Goal: Find specific page/section: Find specific page/section

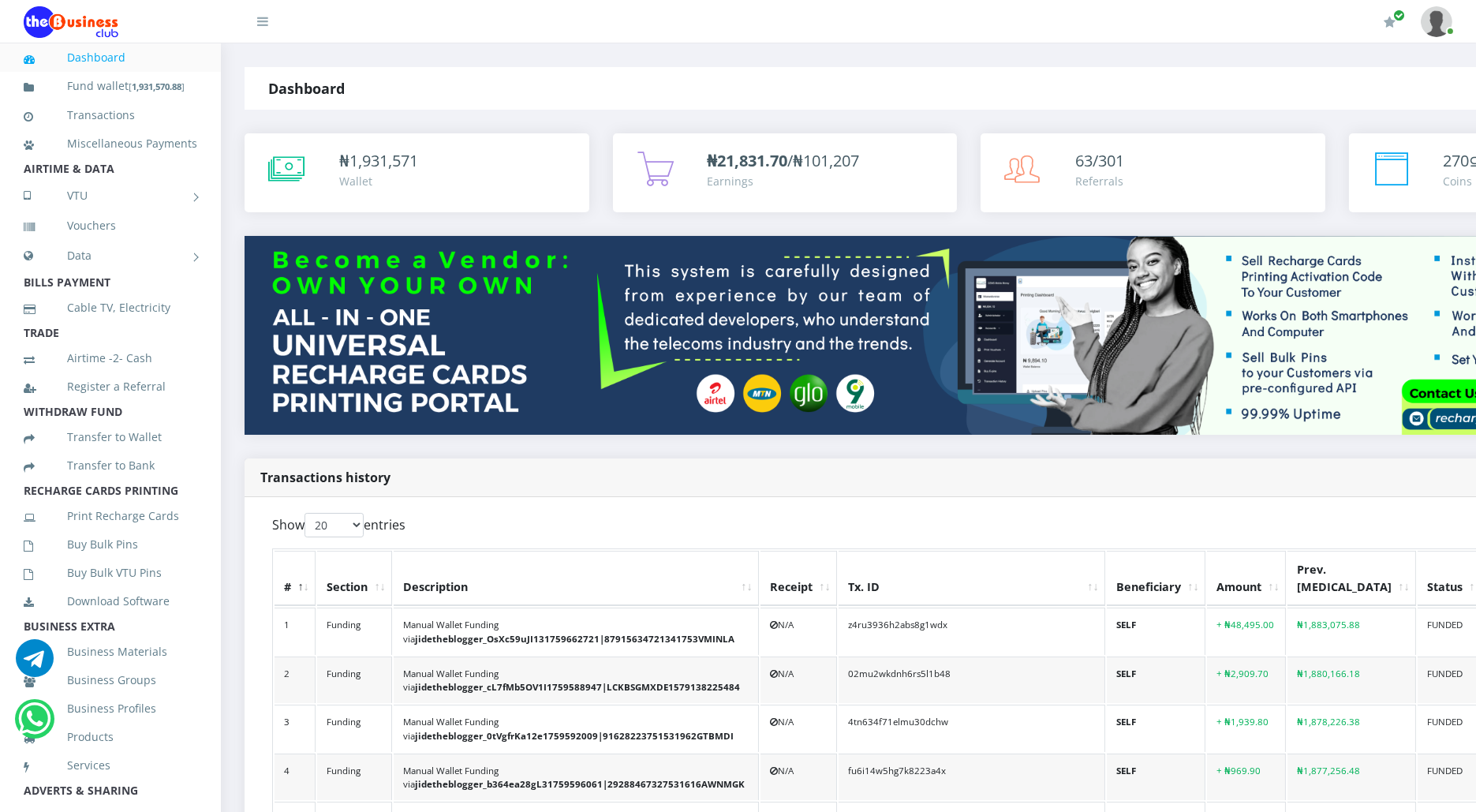
click at [250, 20] on link at bounding box center [253, 16] width 32 height 32
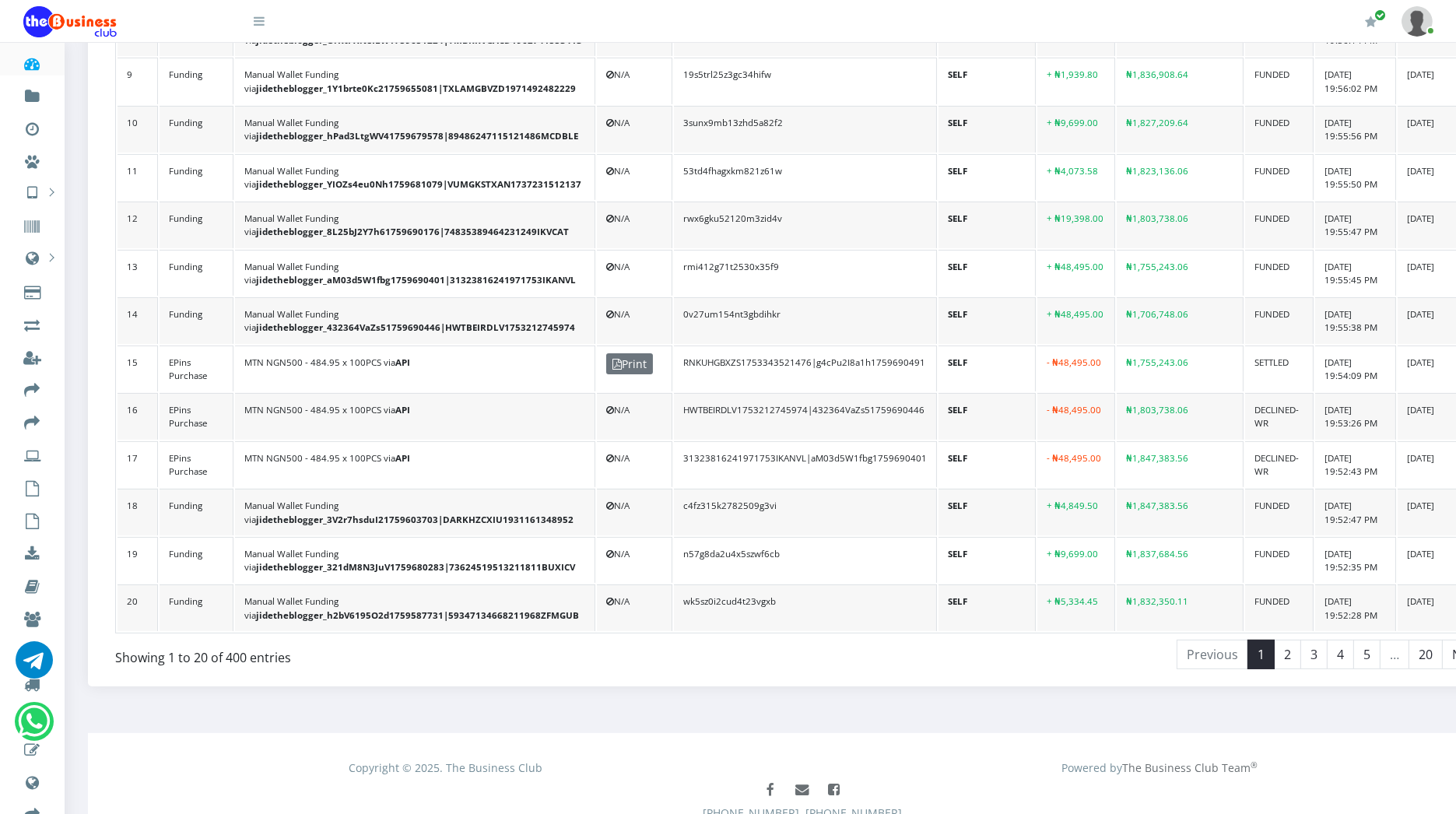
scroll to position [928, 0]
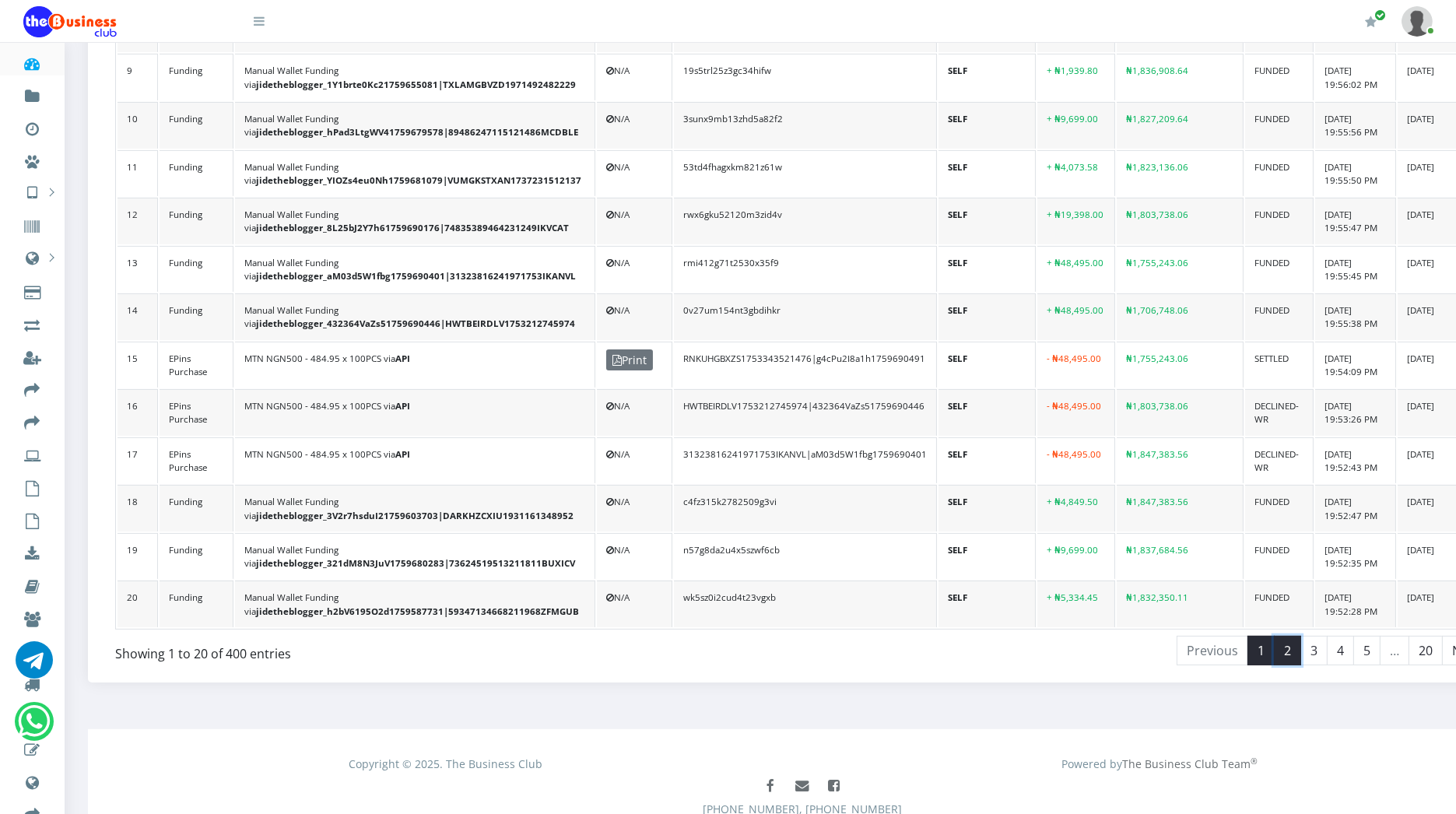
click at [1274, 635] on link "2" at bounding box center [1287, 650] width 27 height 30
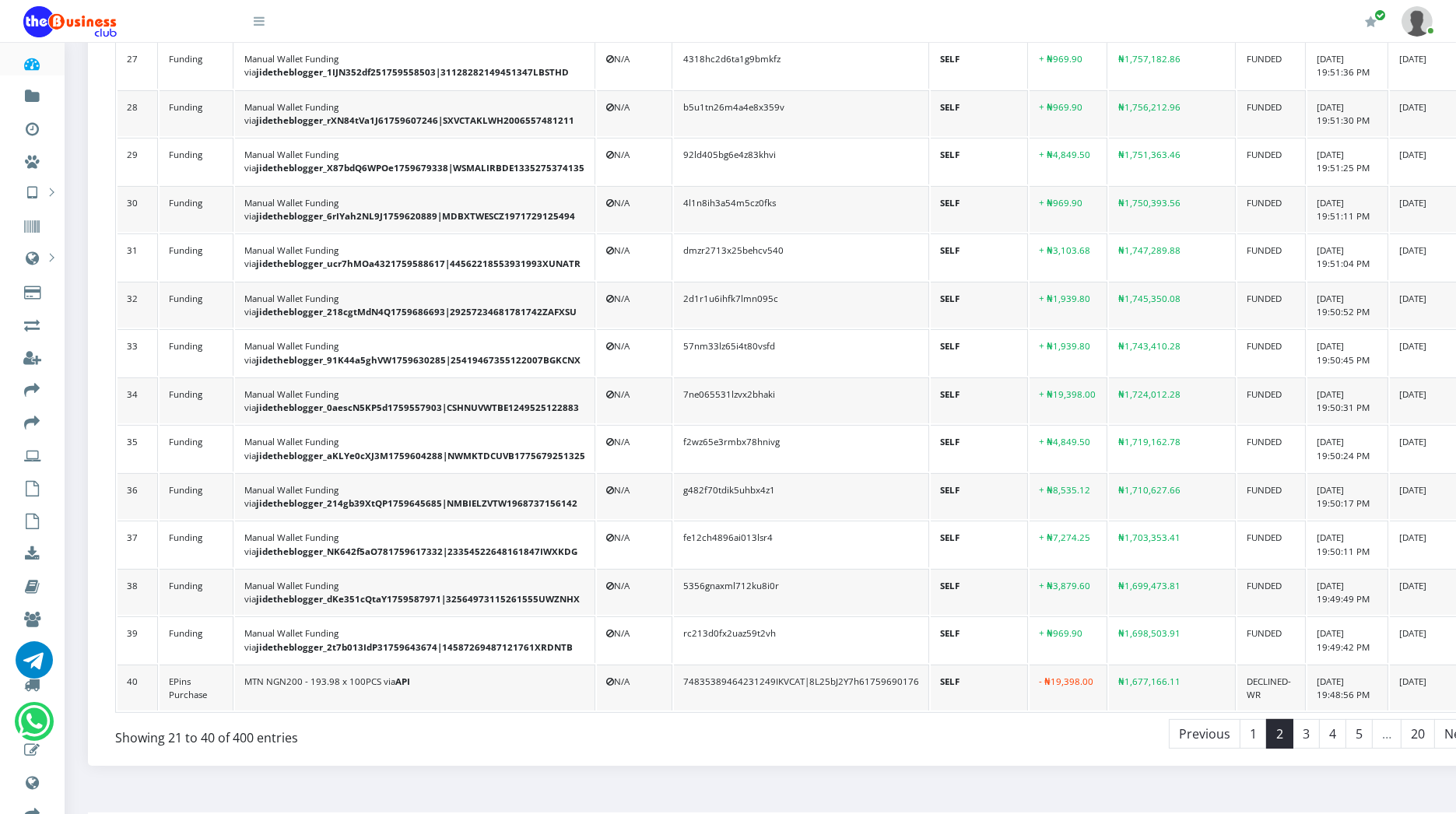
scroll to position [964, 0]
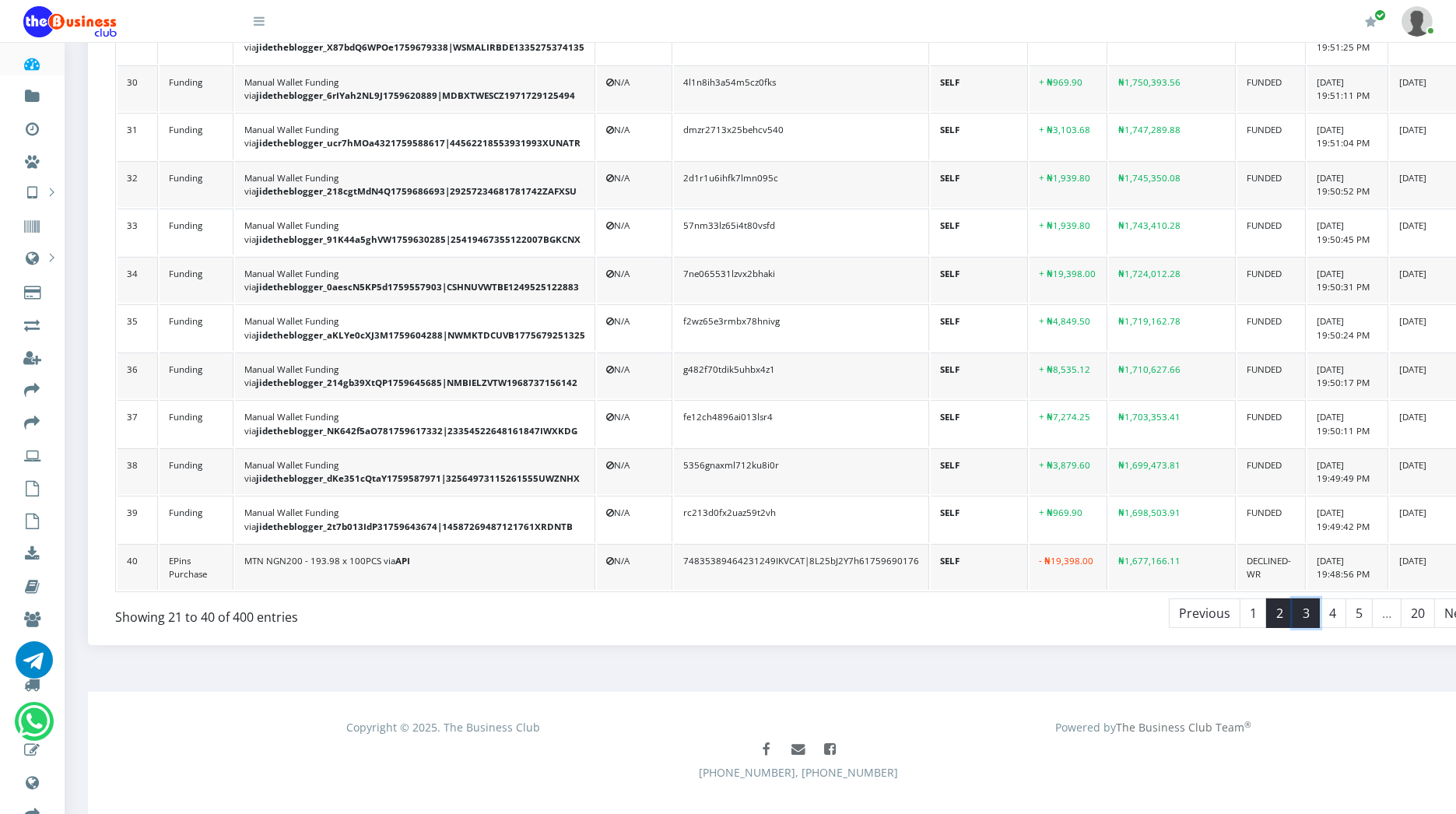
click at [1293, 598] on link "3" at bounding box center [1306, 613] width 27 height 30
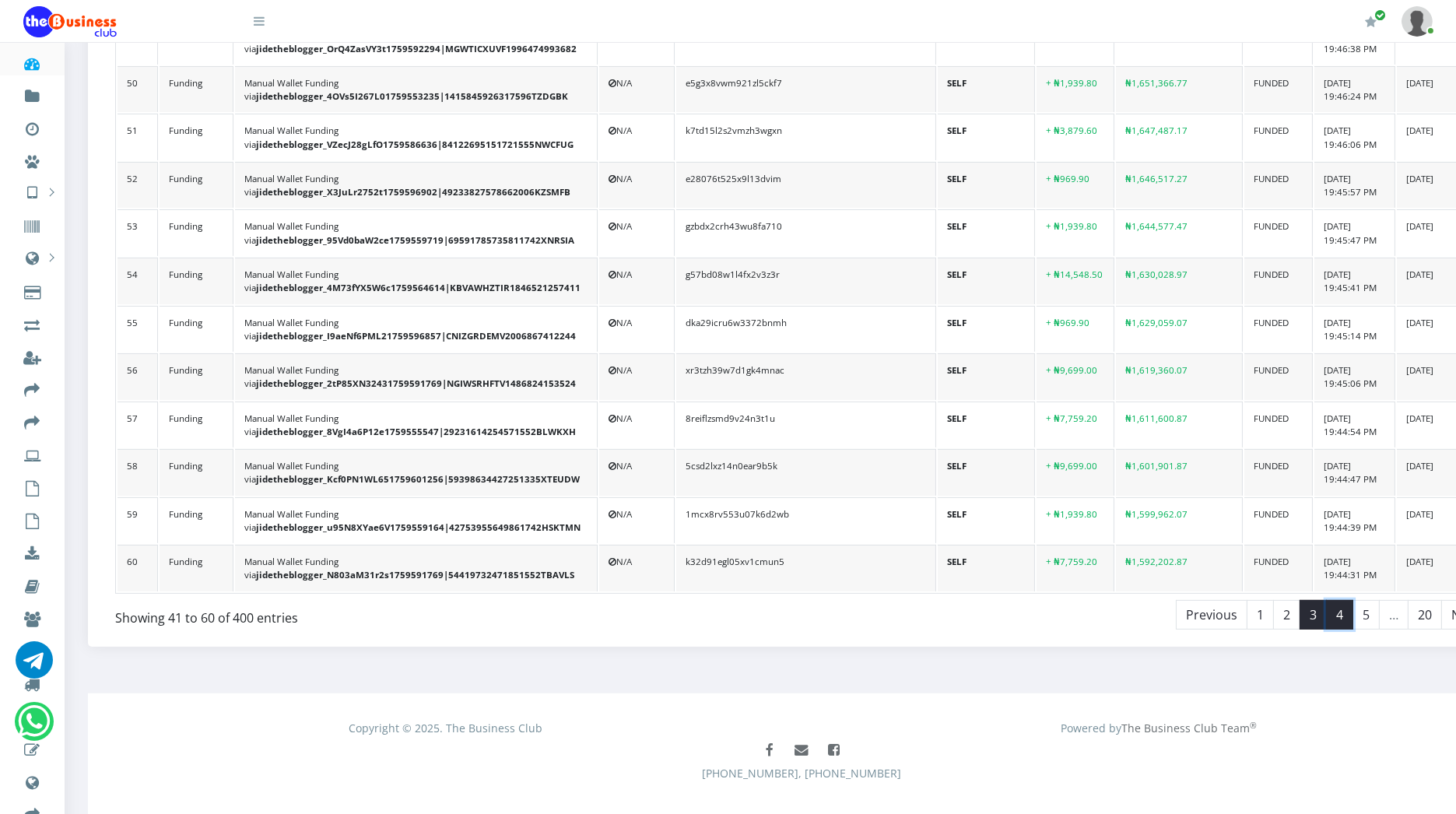
click at [1326, 600] on link "4" at bounding box center [1339, 615] width 27 height 30
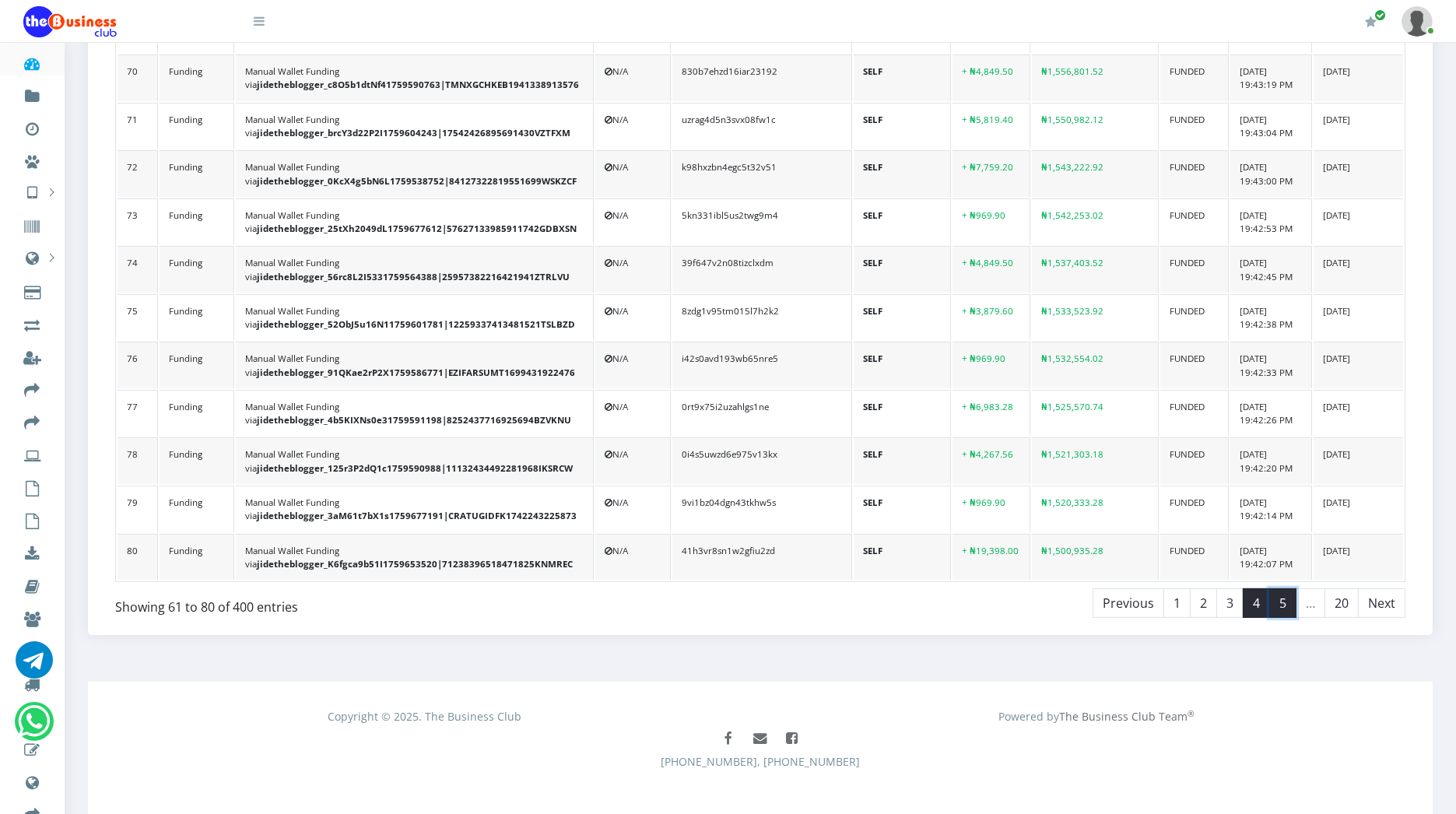
click at [1283, 588] on link "5" at bounding box center [1283, 603] width 27 height 30
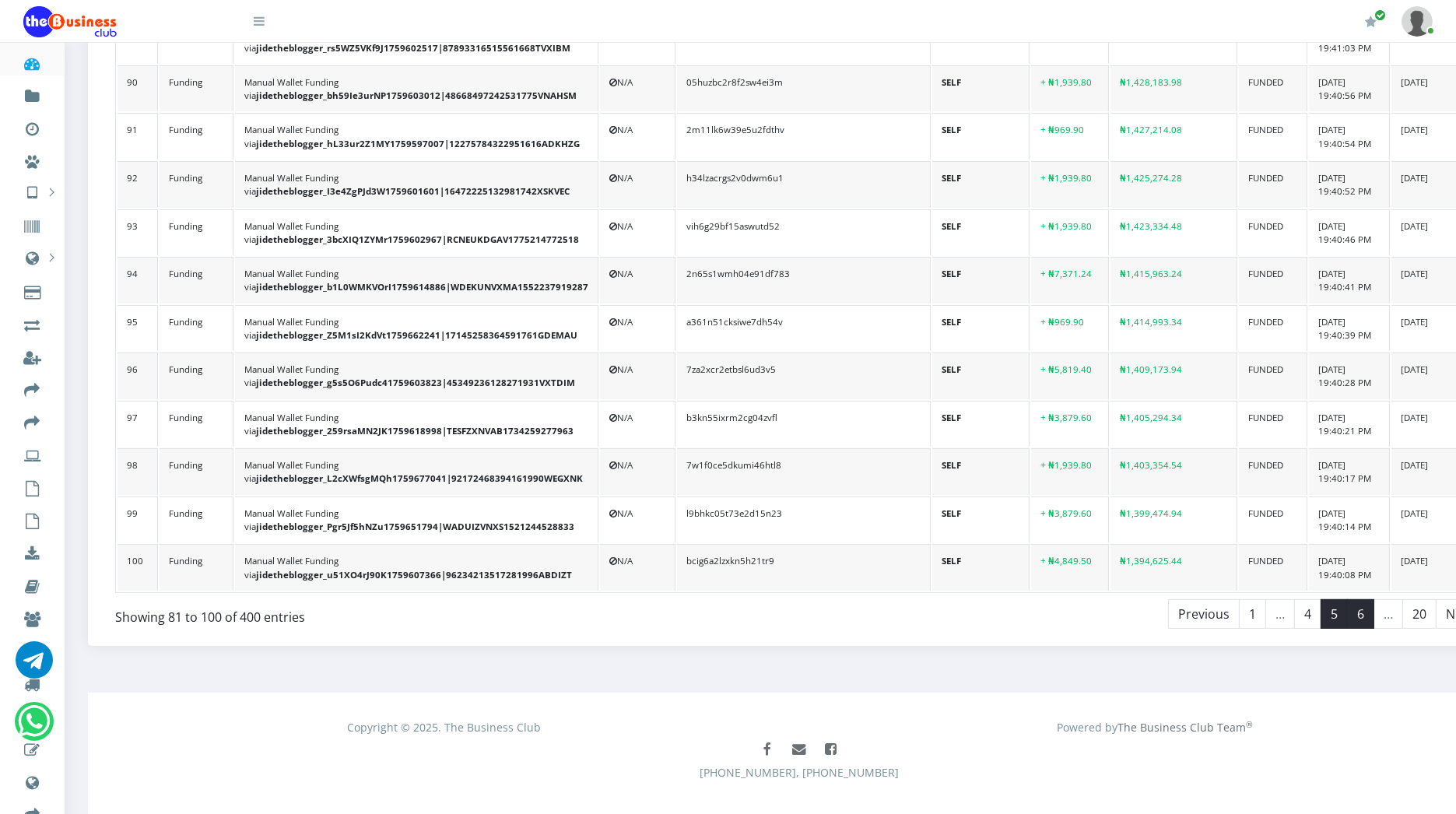
click at [1348, 599] on link "6" at bounding box center [1361, 614] width 27 height 30
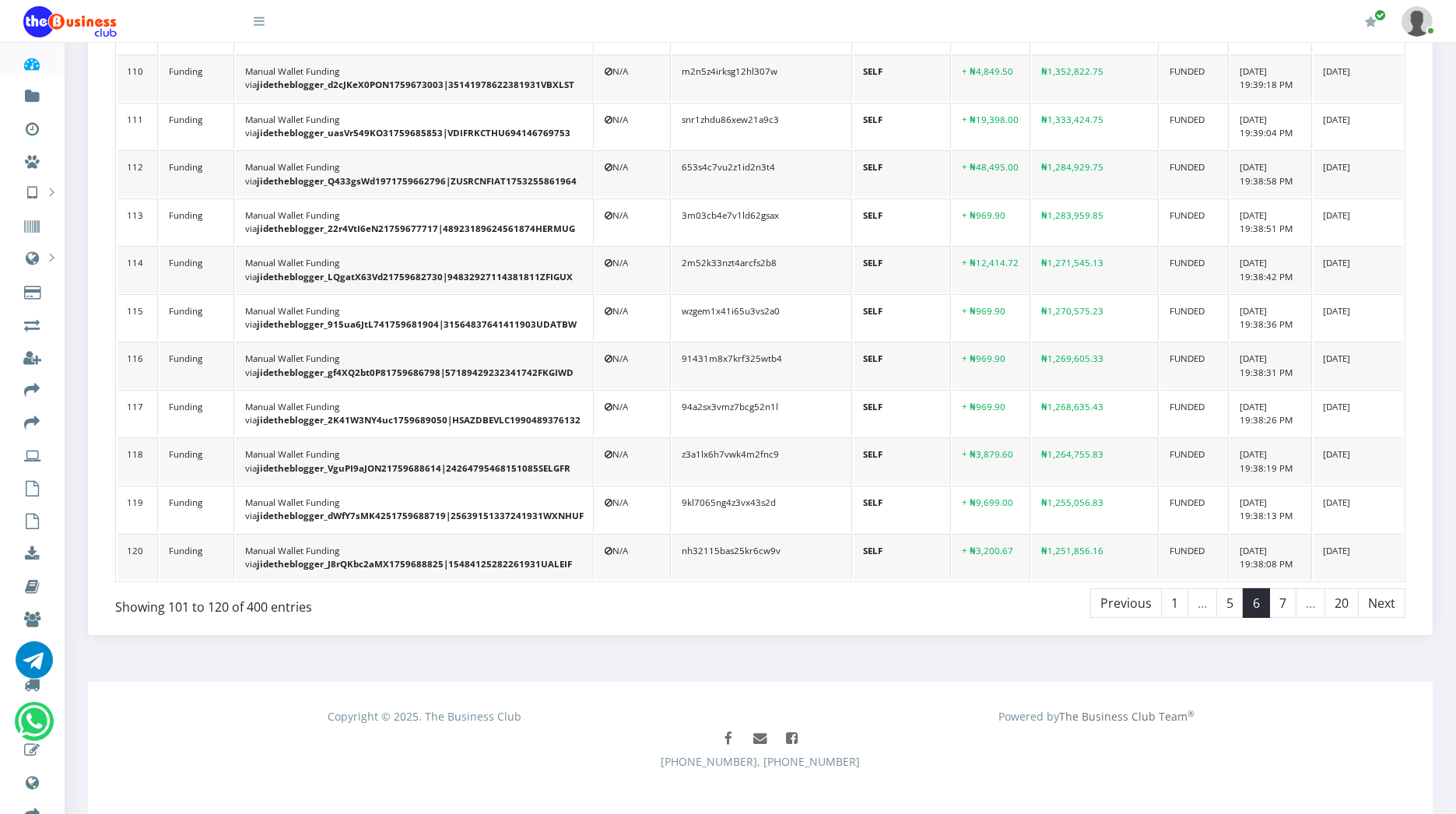
click at [1290, 588] on link "7" at bounding box center [1283, 603] width 27 height 30
click at [1290, 588] on link "8" at bounding box center [1283, 603] width 27 height 30
click at [1290, 588] on link "9" at bounding box center [1283, 603] width 27 height 30
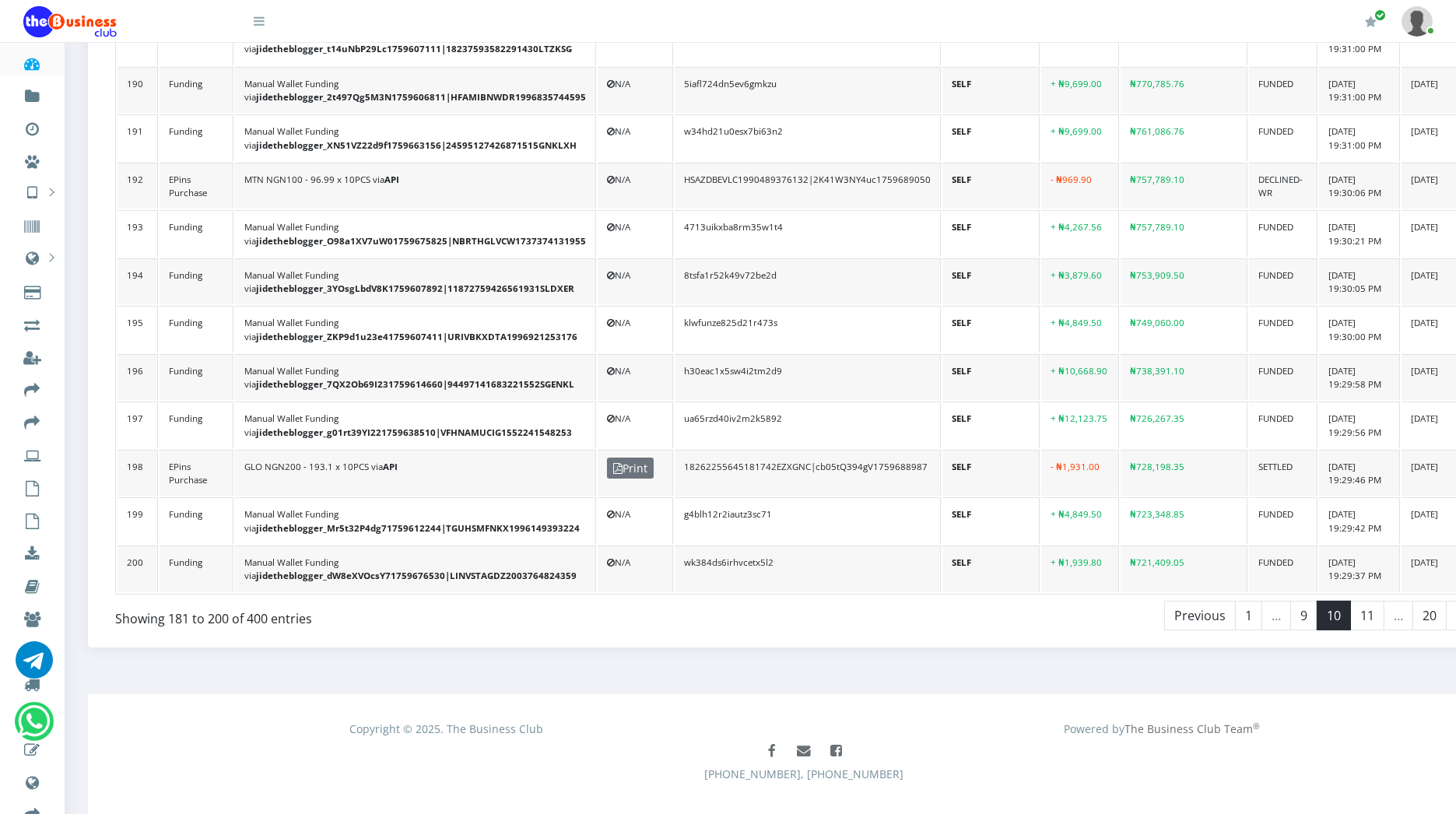
click at [1350, 601] on link "11" at bounding box center [1367, 615] width 34 height 30
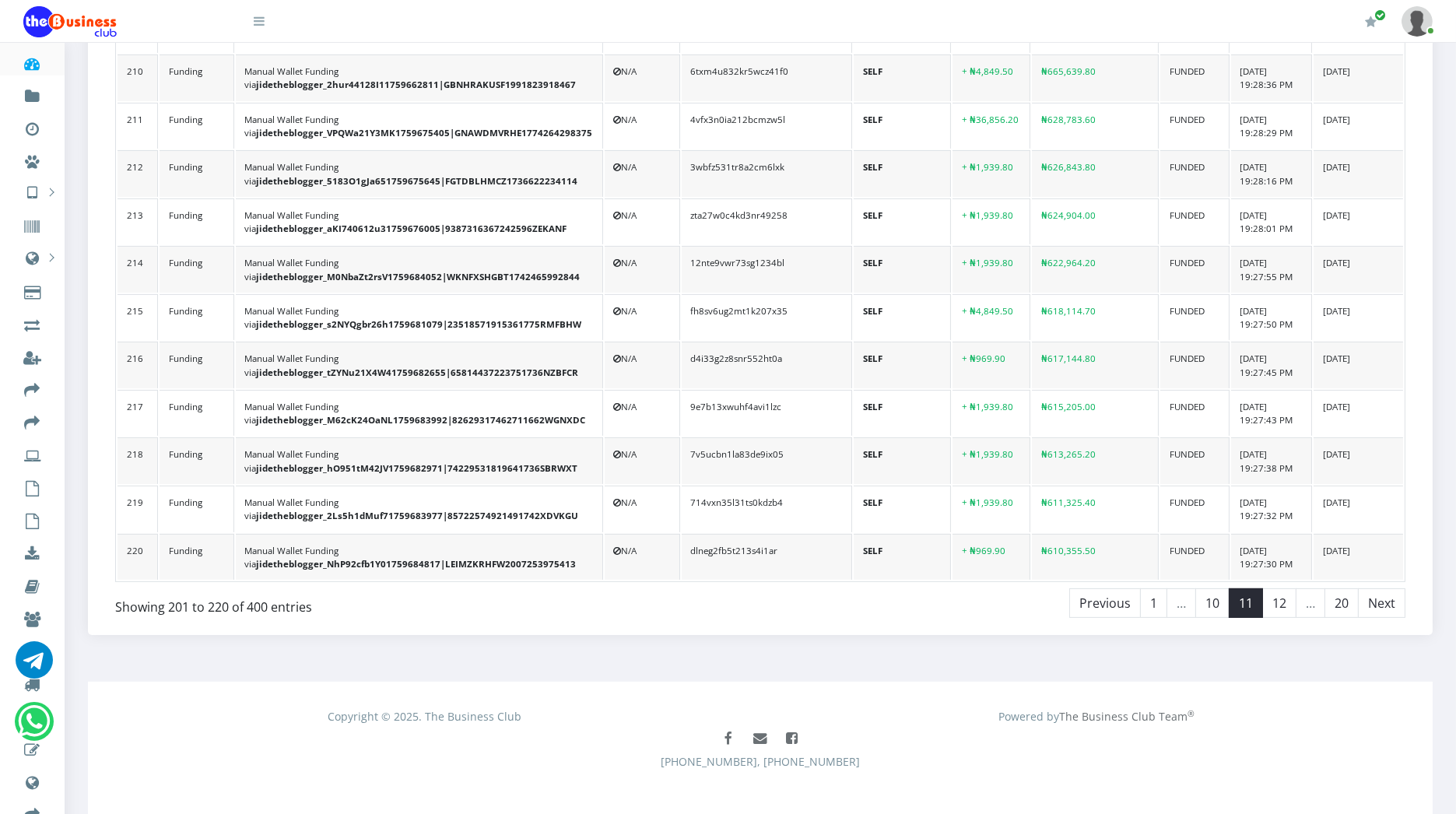
click at [1290, 588] on link "12" at bounding box center [1279, 603] width 34 height 30
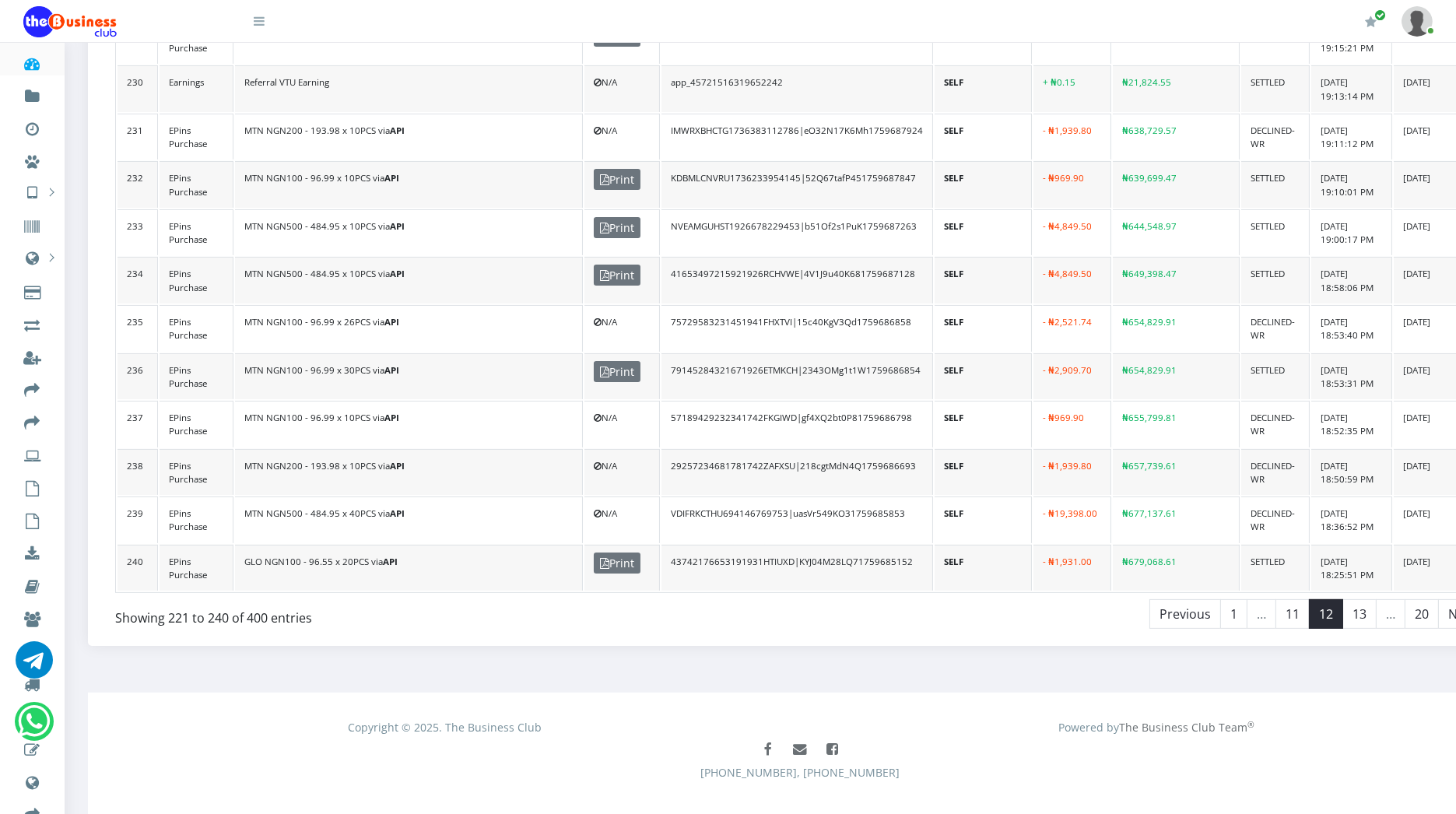
click at [1343, 599] on link "13" at bounding box center [1359, 614] width 34 height 30
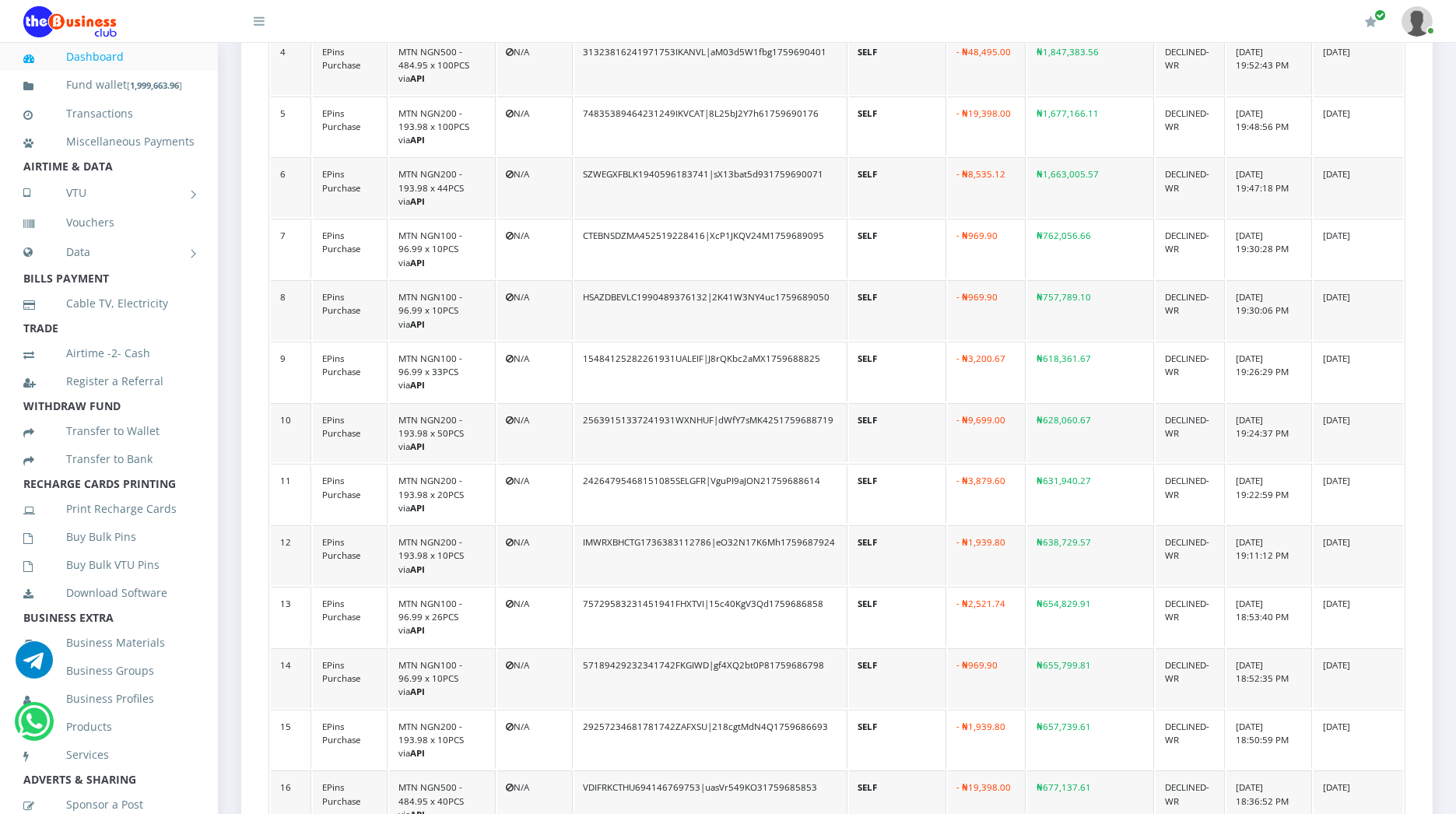
scroll to position [684, 0]
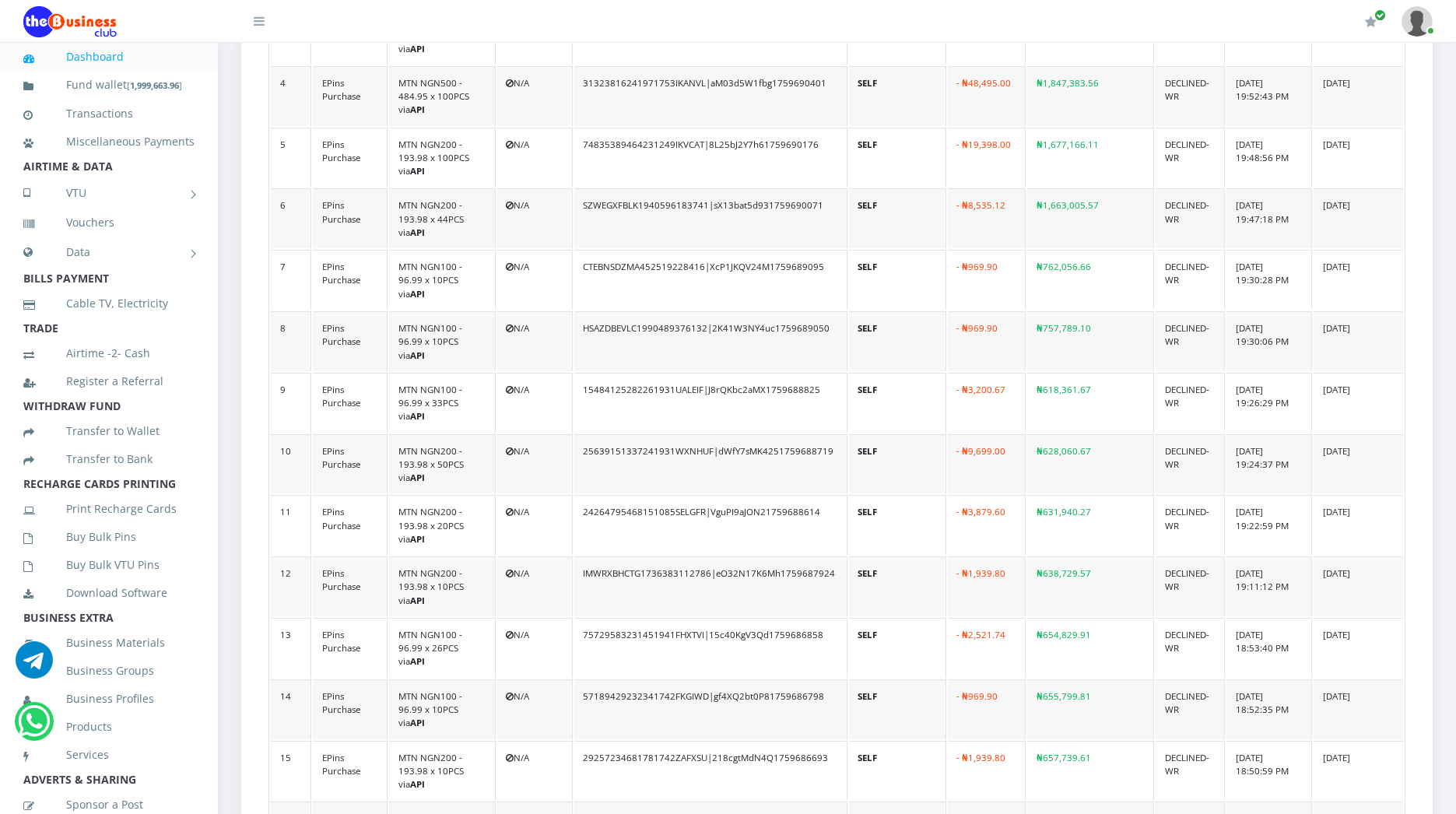
click at [257, 20] on icon at bounding box center [259, 21] width 11 height 12
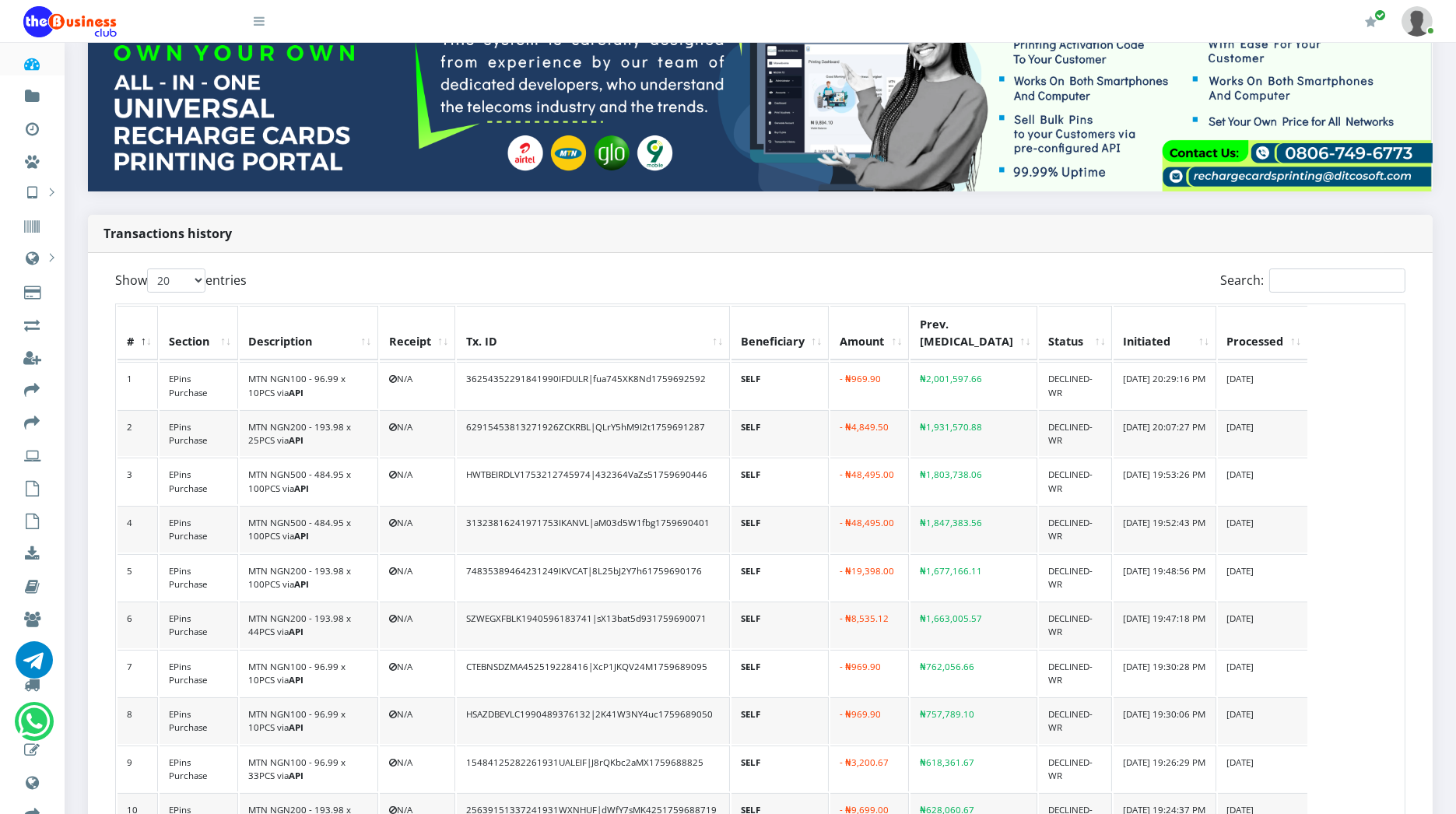
scroll to position [0, 0]
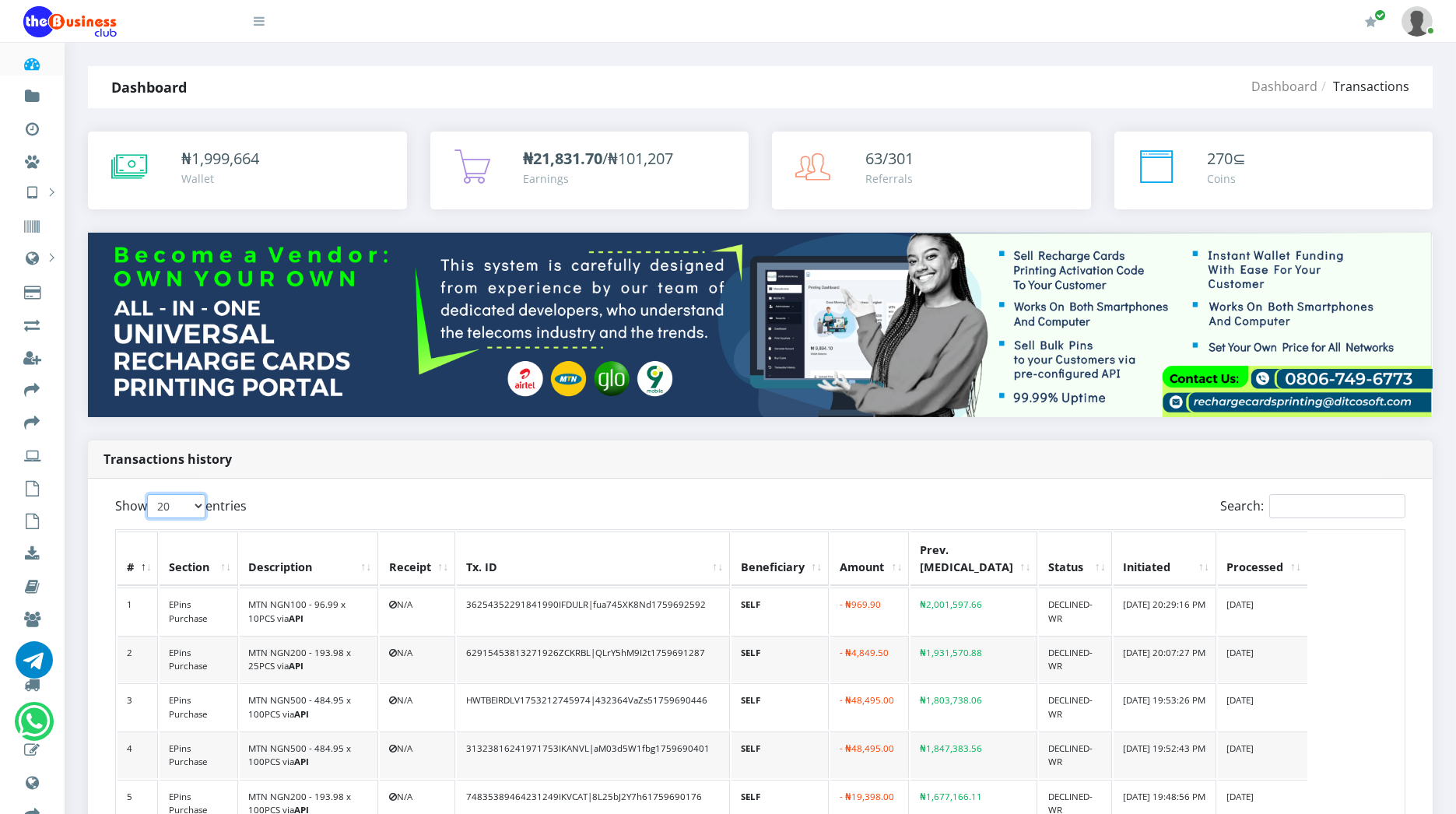
click at [185, 505] on select "20 50 100 All" at bounding box center [176, 505] width 59 height 24
select select "-1"
click at [150, 494] on select "20 50 100 All" at bounding box center [176, 505] width 59 height 24
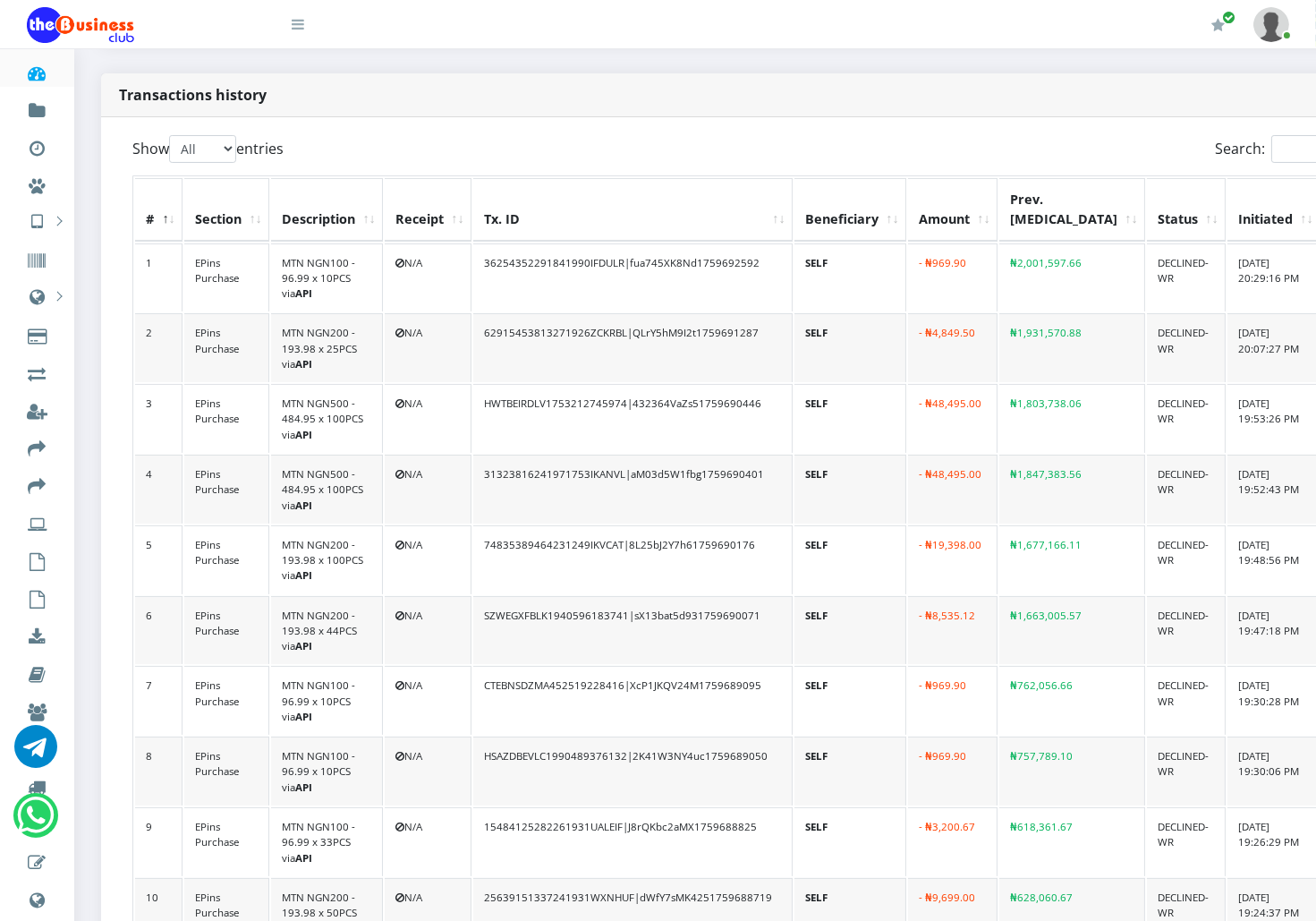
scroll to position [411, 0]
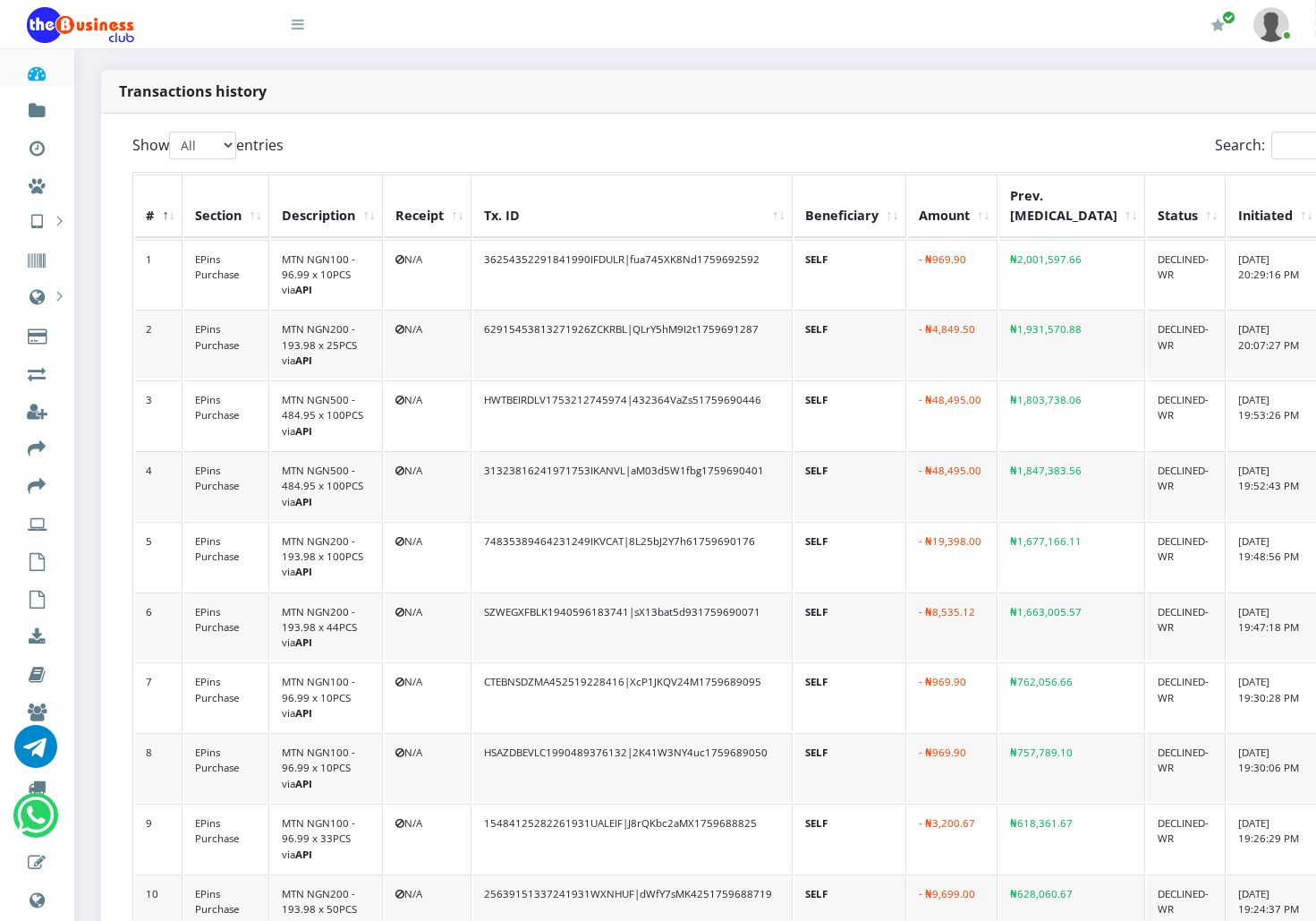
drag, startPoint x: 1081, startPoint y: 574, endPoint x: 887, endPoint y: 667, distance: 215.1
click at [887, 667] on td "SELF" at bounding box center [851, 696] width 112 height 69
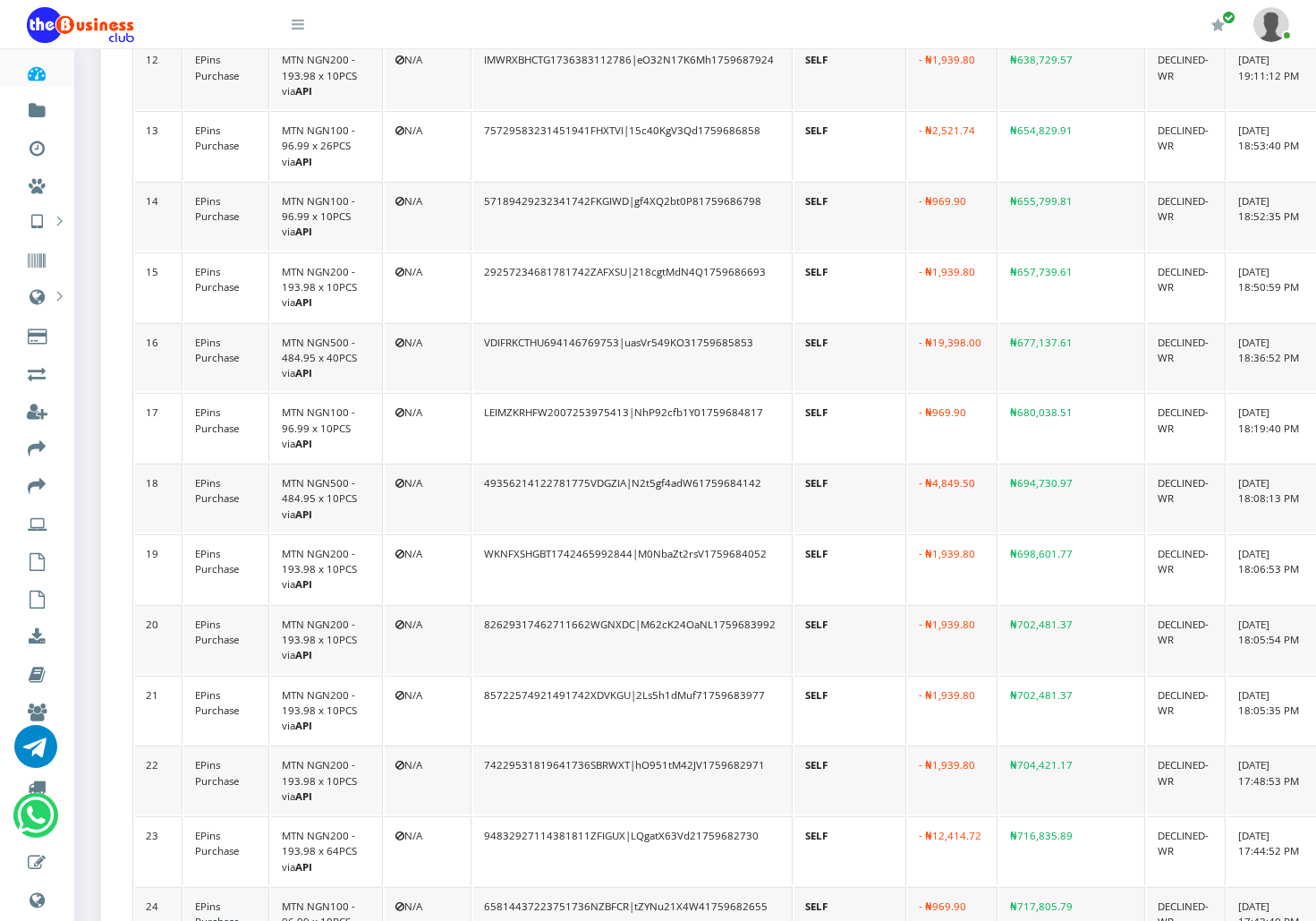
scroll to position [1386, 0]
